Goal: Task Accomplishment & Management: Manage account settings

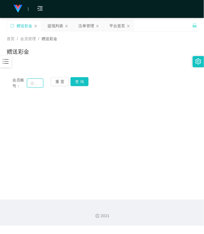
click at [33, 80] on input "text" at bounding box center [35, 83] width 16 height 9
paste input "0172663138"
type input "0172663138"
click at [80, 83] on button "查 询" at bounding box center [79, 81] width 18 height 9
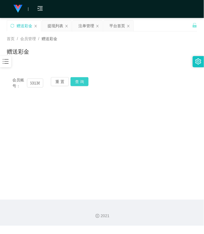
scroll to position [0, 0]
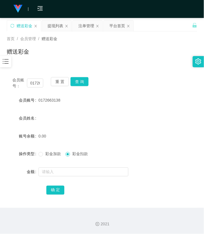
drag, startPoint x: 61, startPoint y: 72, endPoint x: 61, endPoint y: 76, distance: 4.2
click at [61, 72] on div "会员账号： 0172663138 重 置 查 询 会员账号 0172663138 会员姓名 账号余额 0.00 操作类型 彩金加款 彩金扣款 金额 确 定" at bounding box center [102, 140] width 190 height 136
click at [60, 79] on button "重 置" at bounding box center [60, 81] width 18 height 9
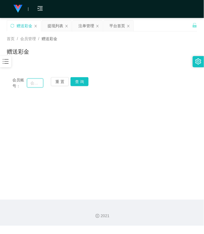
click at [41, 84] on input "text" at bounding box center [35, 83] width 16 height 9
paste input "Qqqq6666"
type input "Qqqq6666"
click at [80, 84] on button "查 询" at bounding box center [79, 81] width 18 height 9
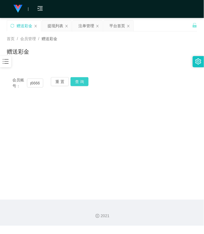
scroll to position [0, 0]
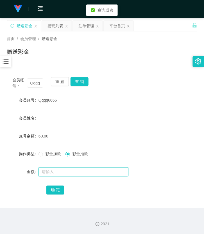
click at [59, 171] on input "text" at bounding box center [83, 171] width 90 height 9
type input "60"
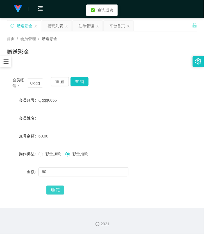
click at [62, 190] on button "确 定" at bounding box center [55, 190] width 18 height 9
